Goal: Task Accomplishment & Management: Complete application form

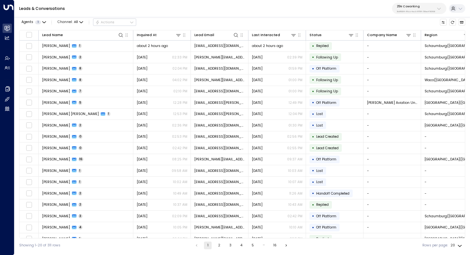
click at [417, 5] on p "25N Coworking" at bounding box center [415, 6] width 38 height 4
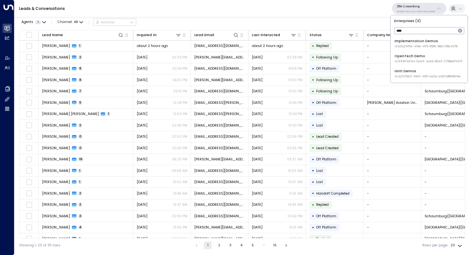
type input "****"
click at [406, 72] on div "Uniti Demos ID: 4c025b01-9fa0-46ff-ab3a-a620b886896e" at bounding box center [427, 74] width 66 height 10
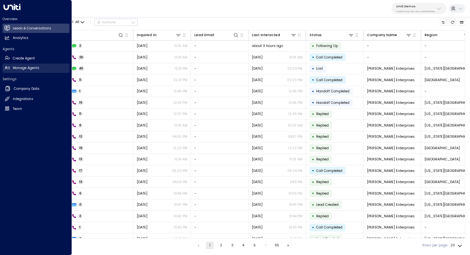
click at [29, 66] on h2 "Manage Agents" at bounding box center [26, 67] width 27 height 5
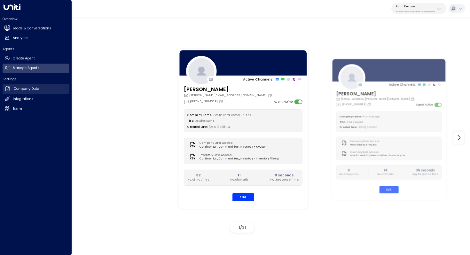
click at [36, 91] on link "Company Data Company Data" at bounding box center [36, 89] width 67 height 10
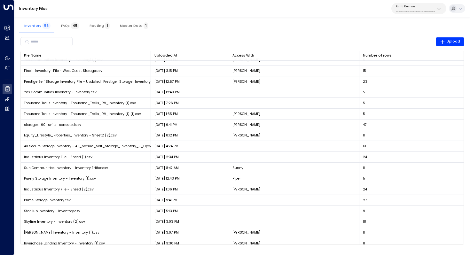
scroll to position [279, 0]
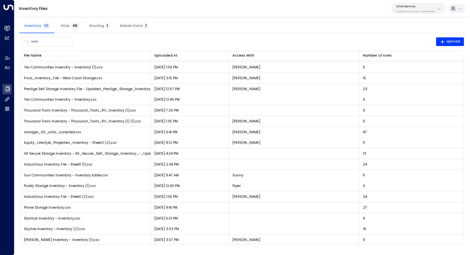
click at [71, 26] on span "45" at bounding box center [75, 25] width 9 height 7
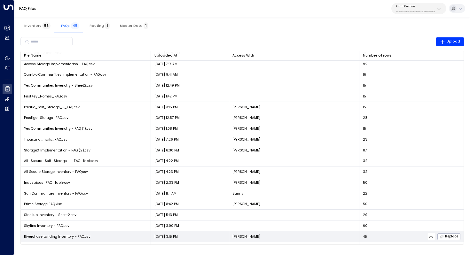
scroll to position [215, 0]
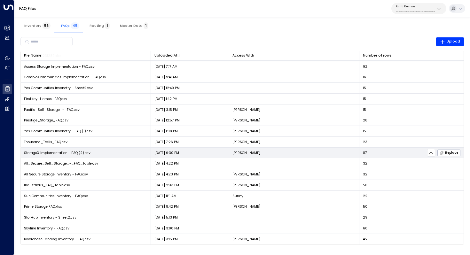
click at [429, 153] on icon at bounding box center [430, 152] width 4 height 4
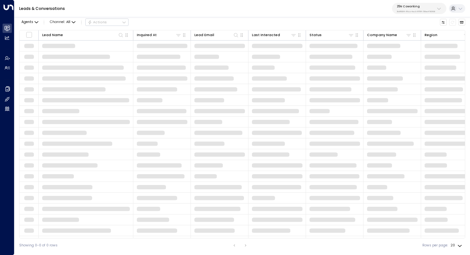
click at [405, 10] on p "3b9800f4-81ca-4ec0-8758-72fbe4763f36" at bounding box center [415, 11] width 38 height 3
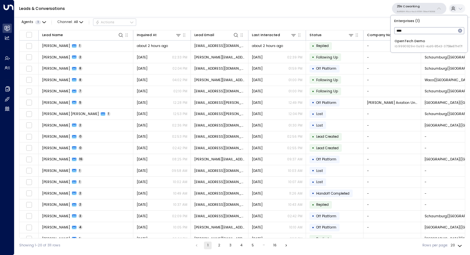
type input "****"
click at [411, 46] on span "ID: 99909294-0a93-4cd6-8543-3758e87f4f7f" at bounding box center [428, 46] width 68 height 4
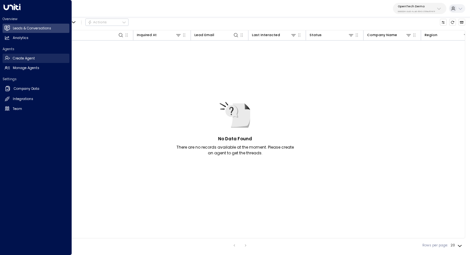
click at [37, 61] on link "Create Agent Create Agent" at bounding box center [36, 58] width 67 height 9
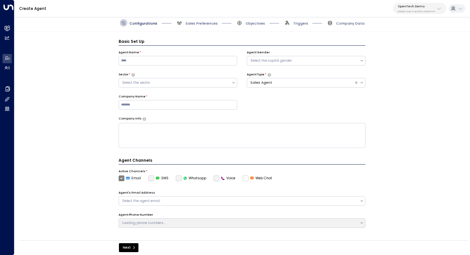
scroll to position [7, 0]
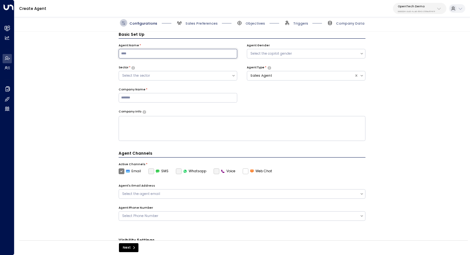
click at [174, 53] on input at bounding box center [178, 54] width 119 height 10
type input "*****"
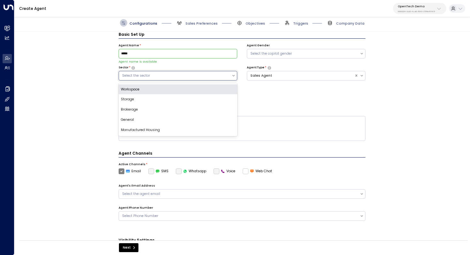
click at [194, 74] on div "Select the sector" at bounding box center [175, 75] width 106 height 5
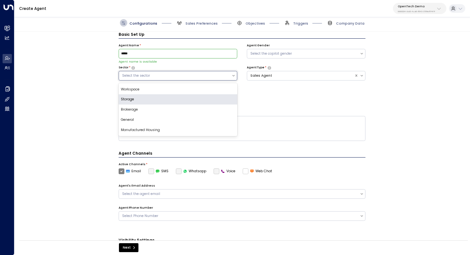
click at [184, 102] on div "Storage" at bounding box center [178, 99] width 119 height 10
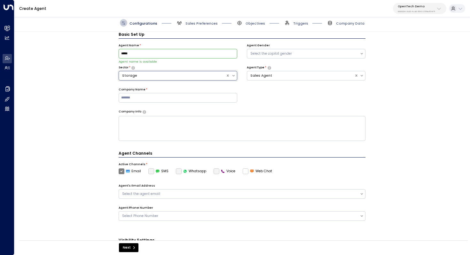
scroll to position [0, 0]
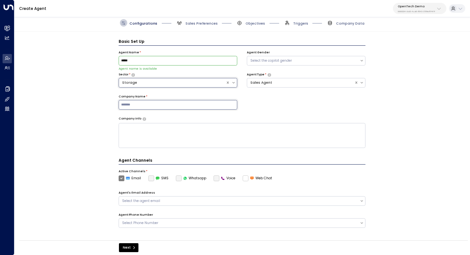
click at [189, 101] on input at bounding box center [178, 105] width 119 height 10
type input "**********"
click at [385, 117] on div "**********" at bounding box center [241, 138] width 455 height 212
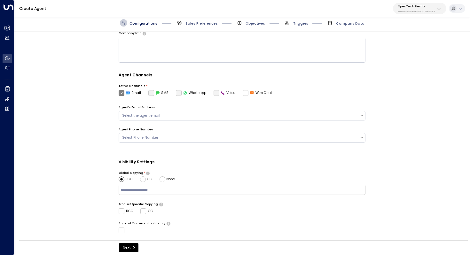
scroll to position [79, 0]
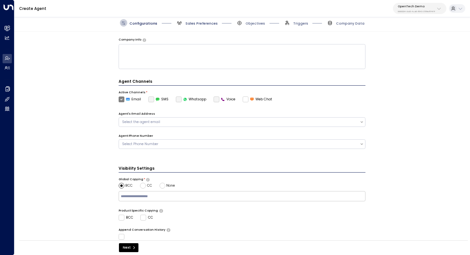
click at [195, 25] on span "Sales Preferences" at bounding box center [201, 23] width 32 height 5
click at [195, 24] on span "Sales Preferences" at bounding box center [201, 23] width 32 height 5
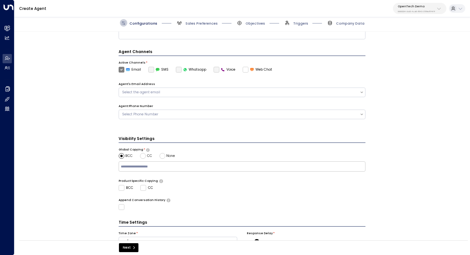
scroll to position [135, 0]
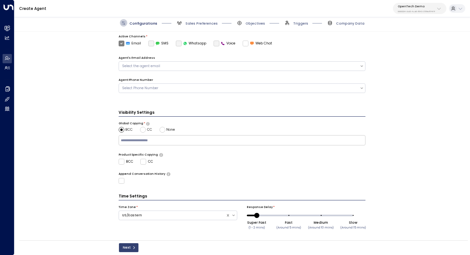
click at [129, 249] on button "Next" at bounding box center [128, 247] width 19 height 9
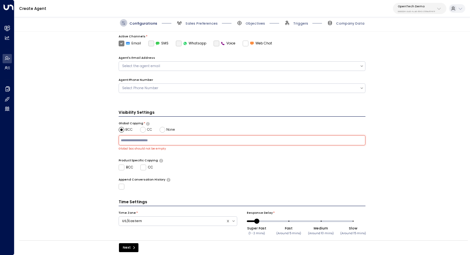
click at [148, 141] on input "text" at bounding box center [241, 140] width 244 height 8
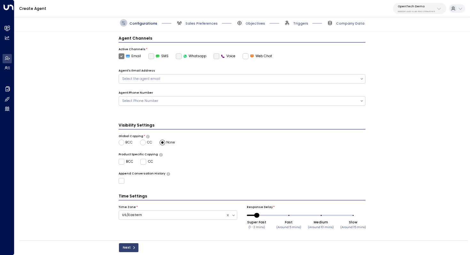
click at [130, 246] on button "Next" at bounding box center [128, 247] width 19 height 9
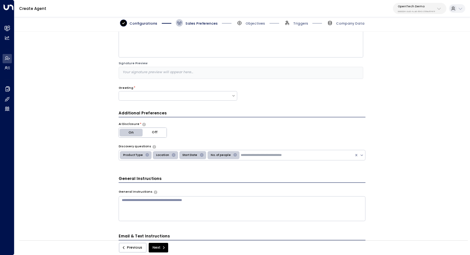
scroll to position [37, 0]
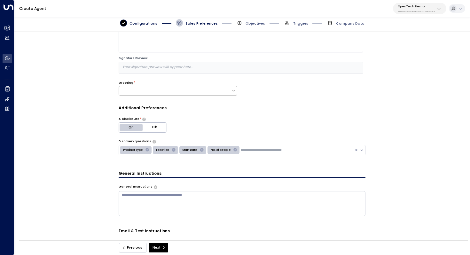
click at [218, 88] on div at bounding box center [175, 90] width 112 height 5
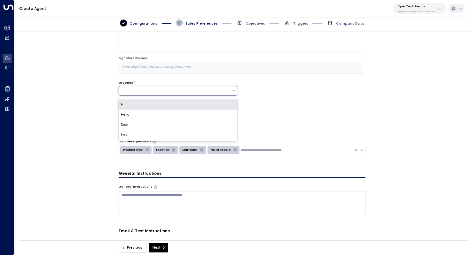
click at [208, 106] on div "Hi" at bounding box center [178, 104] width 119 height 10
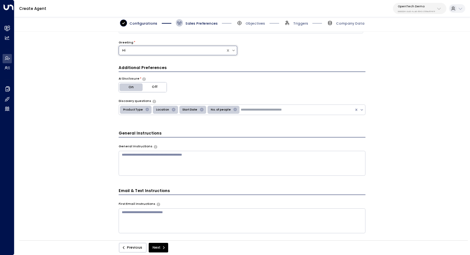
scroll to position [87, 0]
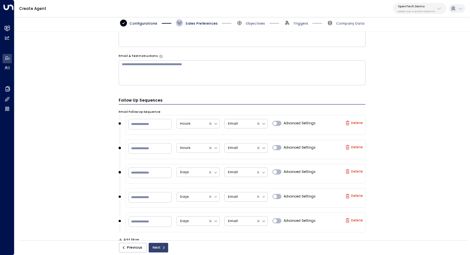
click at [159, 247] on button "Next" at bounding box center [158, 248] width 19 height 10
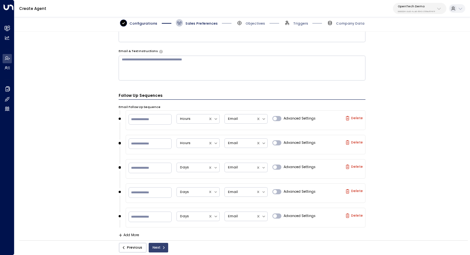
click at [160, 252] on button "Next" at bounding box center [158, 248] width 19 height 10
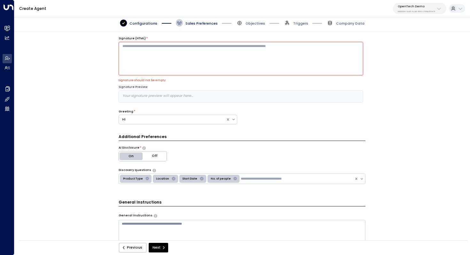
scroll to position [0, 0]
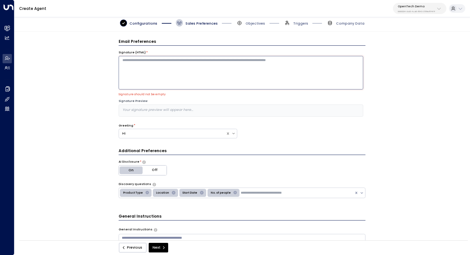
click at [241, 80] on textarea at bounding box center [241, 73] width 244 height 34
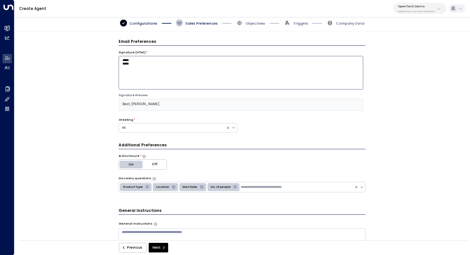
scroll to position [268, 0]
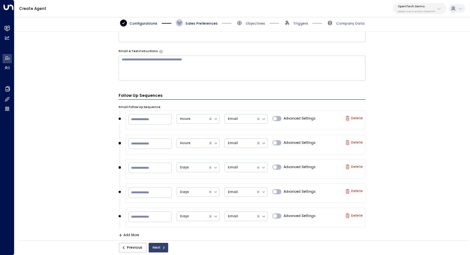
type textarea "***** *****"
click at [158, 251] on button "Next" at bounding box center [158, 248] width 19 height 10
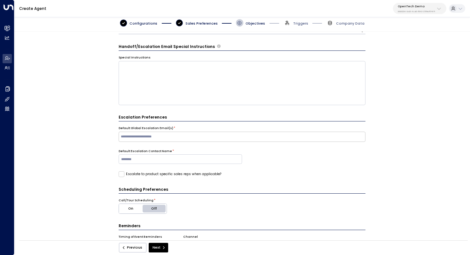
scroll to position [123, 0]
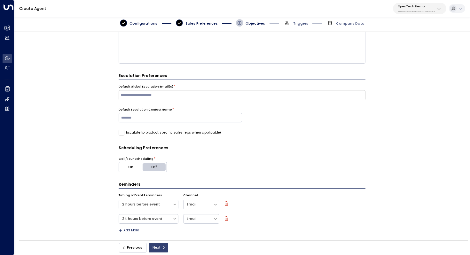
click at [157, 246] on button "Next" at bounding box center [158, 248] width 19 height 10
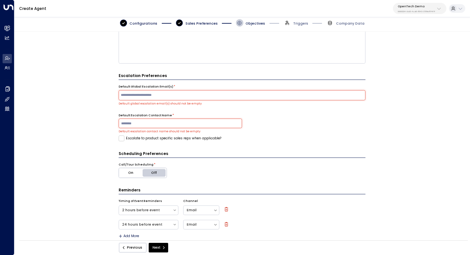
click at [219, 98] on input "text" at bounding box center [241, 95] width 244 height 8
click at [69, 108] on div "**********" at bounding box center [241, 138] width 455 height 212
click at [139, 90] on div "​" at bounding box center [242, 95] width 247 height 10
type input "**********"
click at [64, 117] on div "**********" at bounding box center [241, 138] width 455 height 212
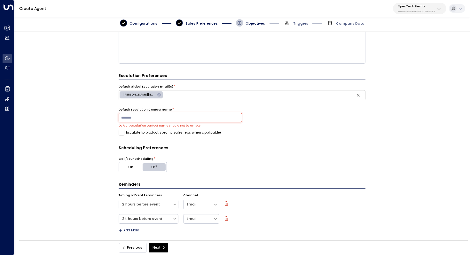
click at [138, 120] on input at bounding box center [180, 118] width 123 height 10
type input "******"
click at [393, 154] on div "**********" at bounding box center [241, 138] width 455 height 212
click at [165, 246] on button "Next" at bounding box center [158, 248] width 19 height 10
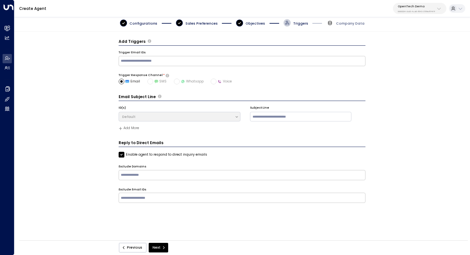
scroll to position [0, 0]
click at [162, 249] on icon "submit" at bounding box center [164, 248] width 4 height 4
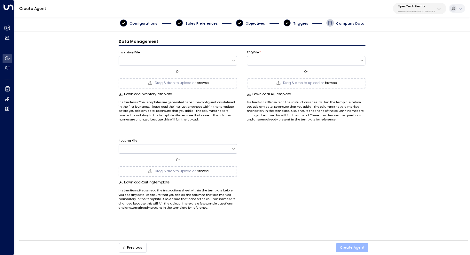
click at [349, 246] on button "Create Agent" at bounding box center [352, 247] width 32 height 9
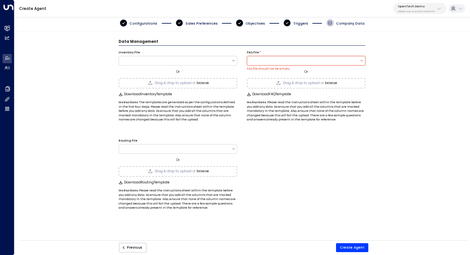
click at [328, 82] on button "browse" at bounding box center [331, 83] width 12 height 4
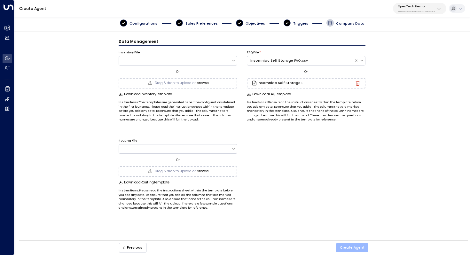
click at [351, 247] on button "Create Agent" at bounding box center [352, 247] width 32 height 9
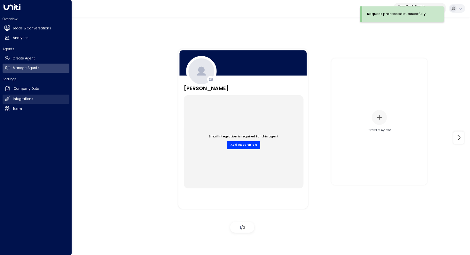
click at [30, 102] on link "Integrations Integrations" at bounding box center [36, 99] width 67 height 9
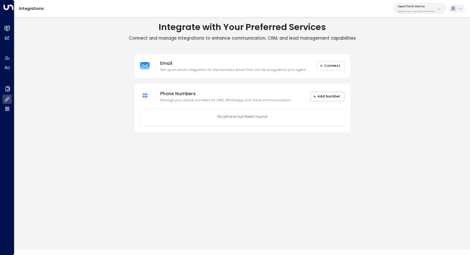
click at [336, 65] on button "Connect" at bounding box center [331, 66] width 28 height 10
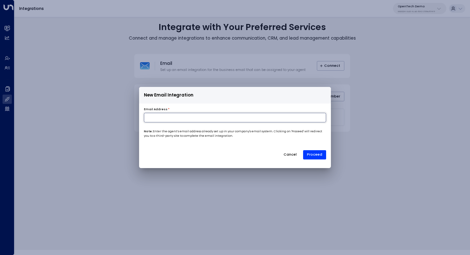
click at [220, 119] on input at bounding box center [235, 118] width 182 height 10
type input "**********"
click at [325, 155] on button "Proceed" at bounding box center [314, 155] width 23 height 10
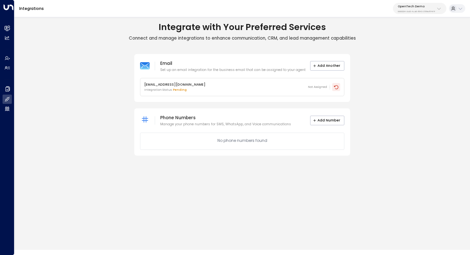
click at [335, 86] on icon at bounding box center [335, 87] width 5 height 5
click at [321, 89] on span "Not Assigned" at bounding box center [317, 87] width 19 height 4
click at [313, 89] on div "Not Assigned" at bounding box center [324, 87] width 32 height 11
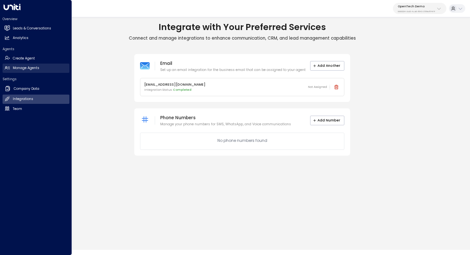
click at [36, 66] on h2 "Manage Agents" at bounding box center [26, 67] width 27 height 5
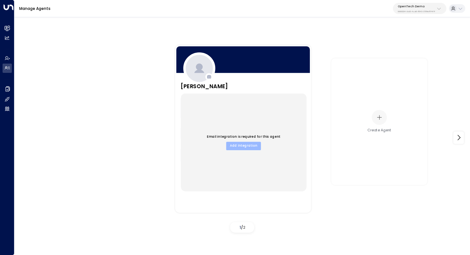
click at [242, 149] on button "Add Integration" at bounding box center [243, 146] width 35 height 8
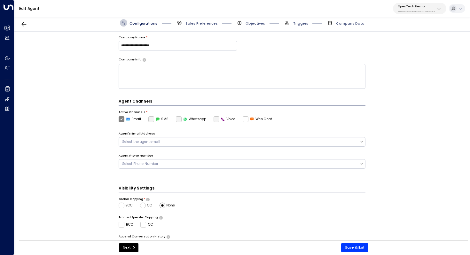
scroll to position [73, 0]
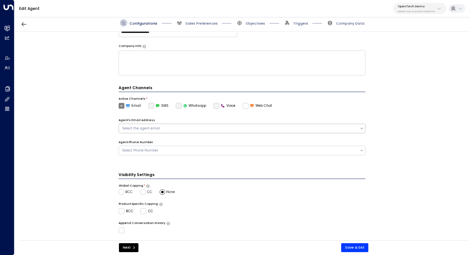
click at [155, 126] on div "Select the agent email" at bounding box center [239, 128] width 234 height 5
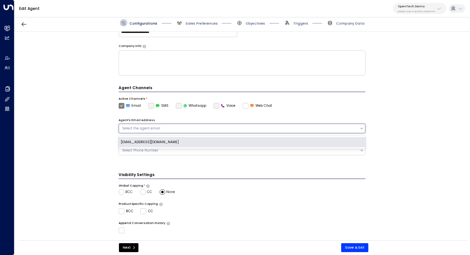
click at [156, 140] on div "[EMAIL_ADDRESS][DOMAIN_NAME]" at bounding box center [242, 142] width 247 height 10
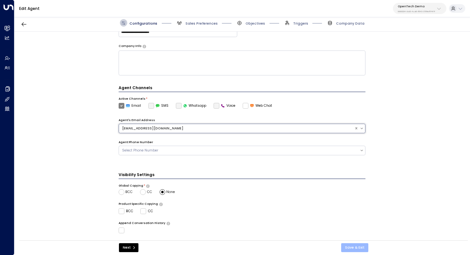
click at [360, 249] on button "Save & Exit" at bounding box center [354, 247] width 27 height 9
